Goal: Task Accomplishment & Management: Use online tool/utility

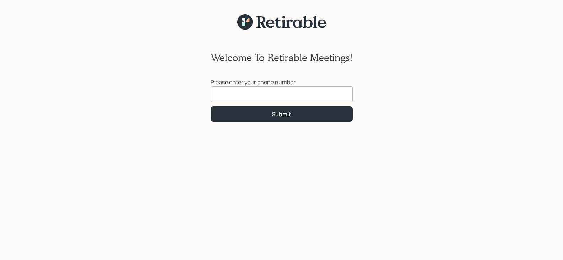
click at [247, 90] on input at bounding box center [282, 94] width 142 height 16
type input "[PHONE_NUMBER]"
click button "Submit" at bounding box center [282, 113] width 142 height 15
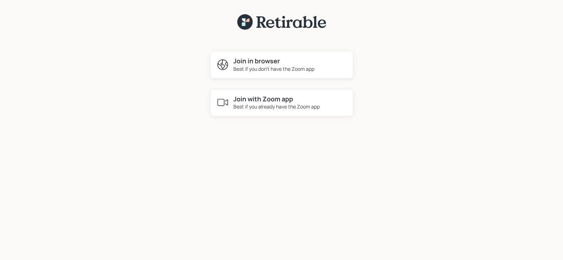
click at [239, 98] on h4 "Join with Zoom app" at bounding box center [276, 99] width 86 height 8
click at [245, 64] on h4 "Join in browser" at bounding box center [273, 61] width 81 height 8
